Goal: Task Accomplishment & Management: Manage account settings

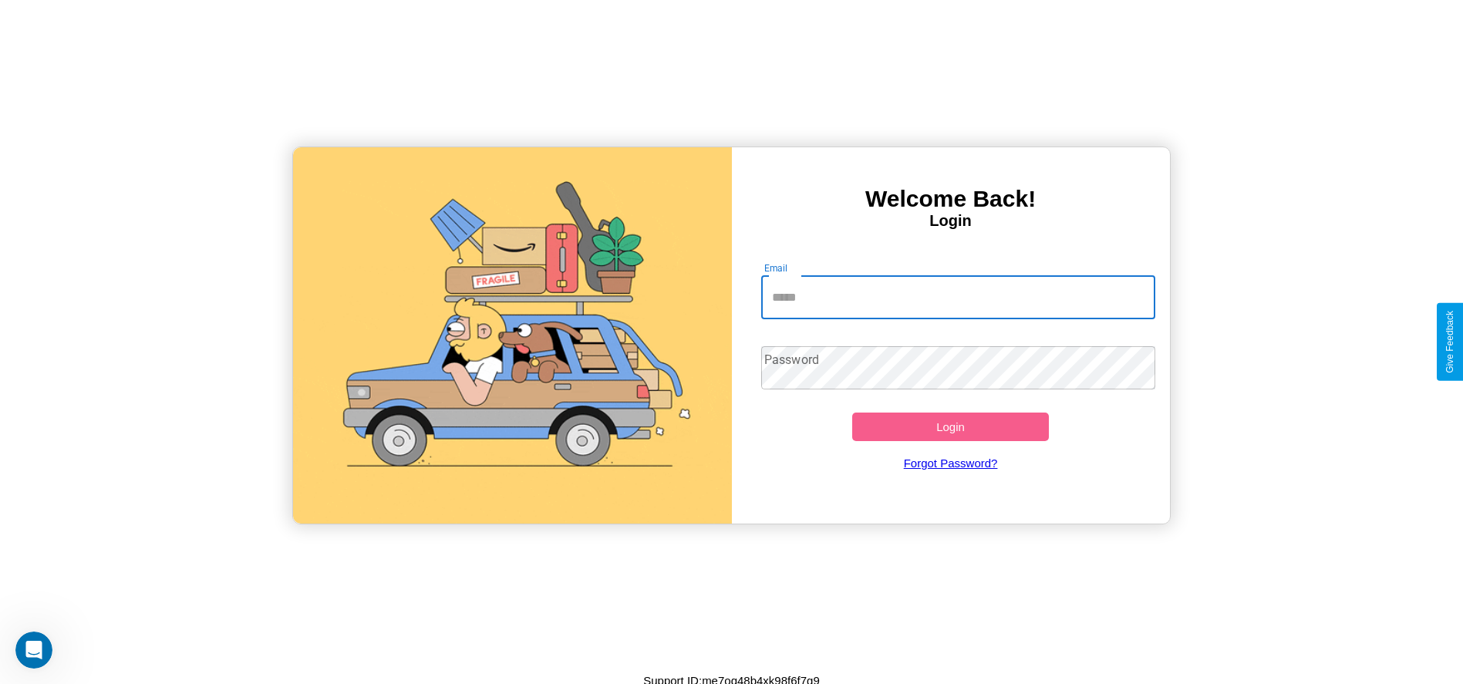
click at [958, 297] on input "Email" at bounding box center [958, 297] width 394 height 43
type input "**********"
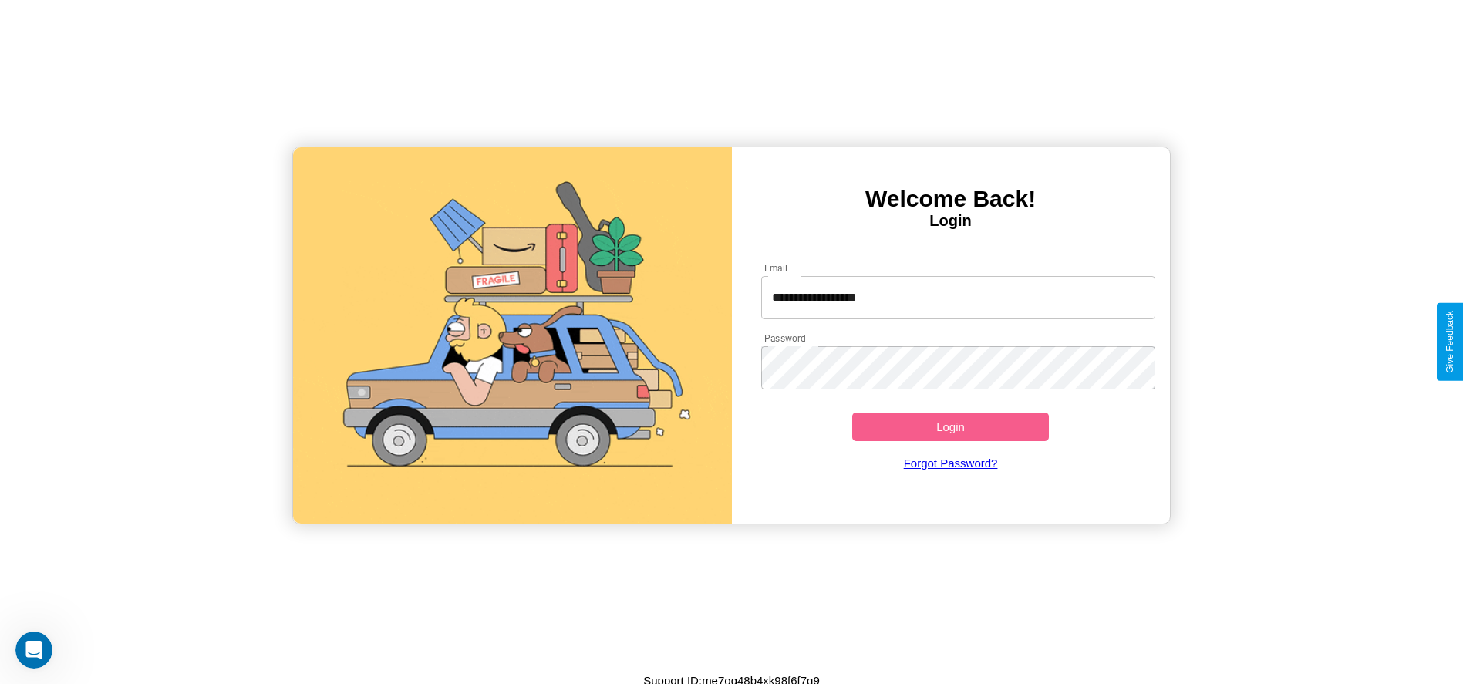
click at [950, 426] on button "Login" at bounding box center [950, 426] width 197 height 29
